Goal: Find contact information: Find contact information

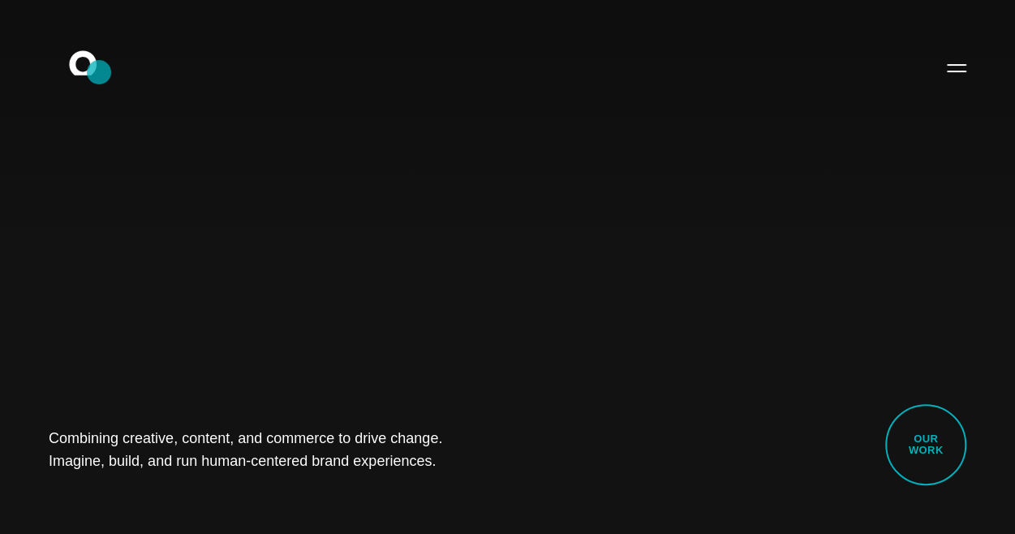
click at [99, 72] on icon ".st0{display:none;} .st1{display:inline;} .st2{font-family:'HelveticaNeue-Mediu…" at bounding box center [94, 67] width 104 height 42
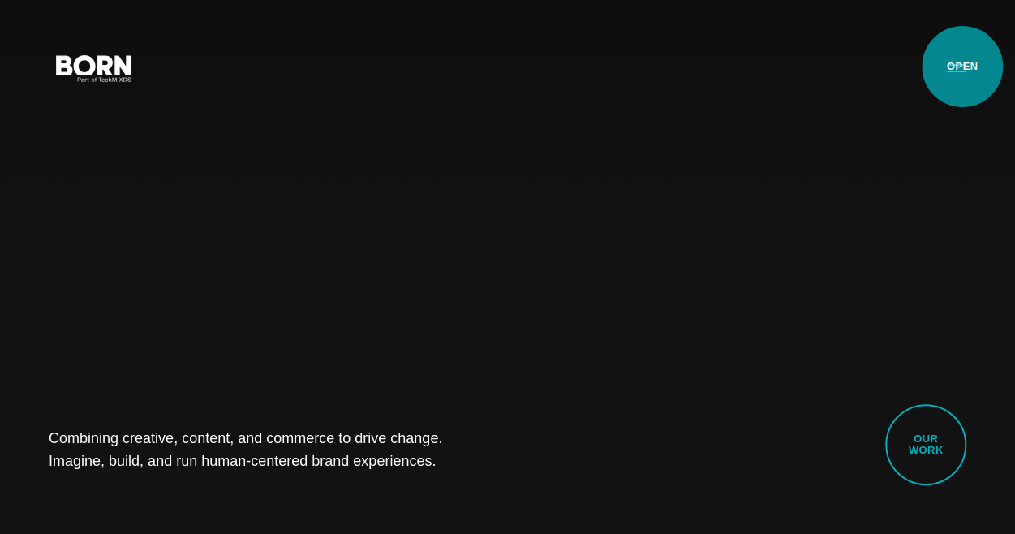
click at [962, 67] on button "Primary Menu" at bounding box center [956, 67] width 39 height 34
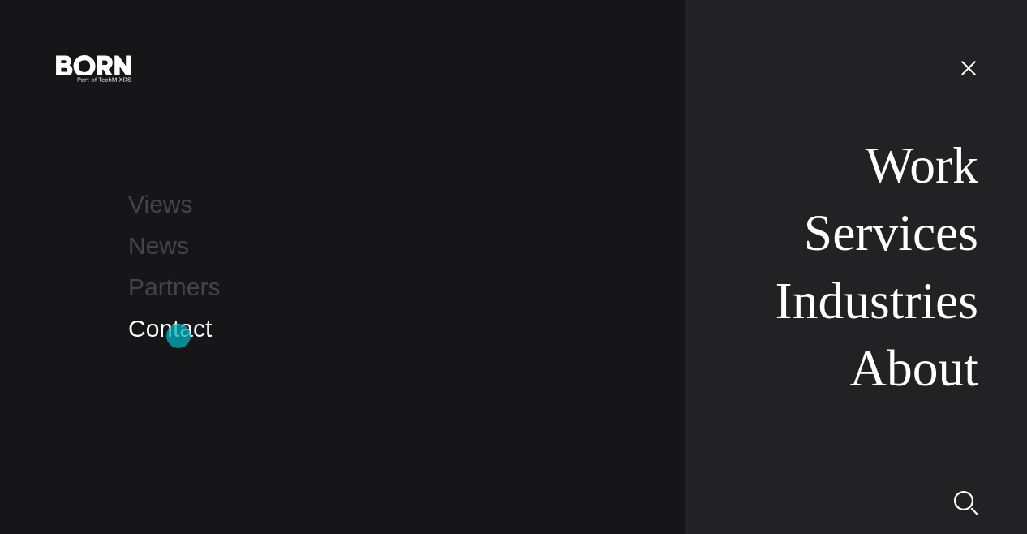
click at [178, 336] on link "Contact" at bounding box center [170, 328] width 84 height 27
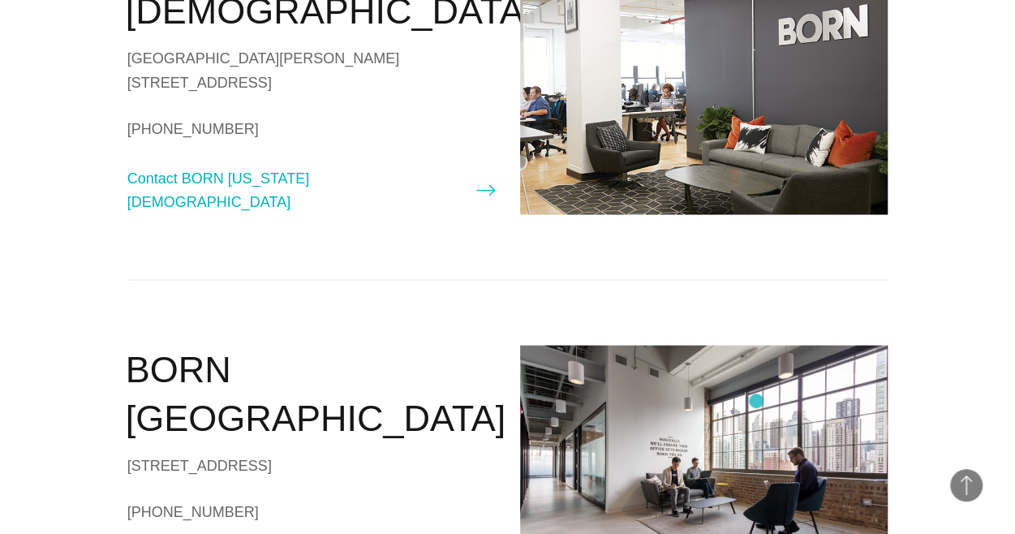
scroll to position [1298, 0]
